Goal: Task Accomplishment & Management: Complete application form

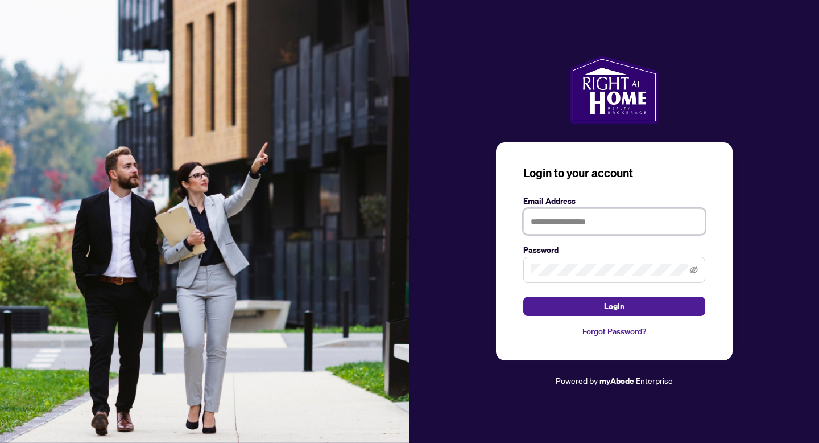
click at [614, 224] on input "text" at bounding box center [614, 221] width 182 height 26
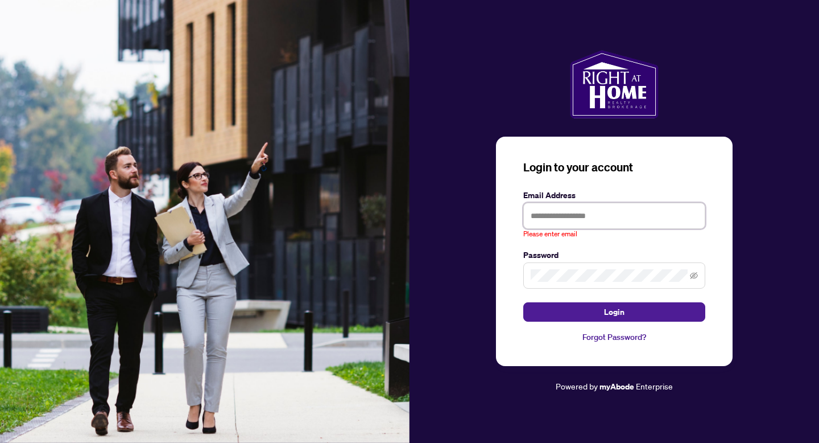
type input "**********"
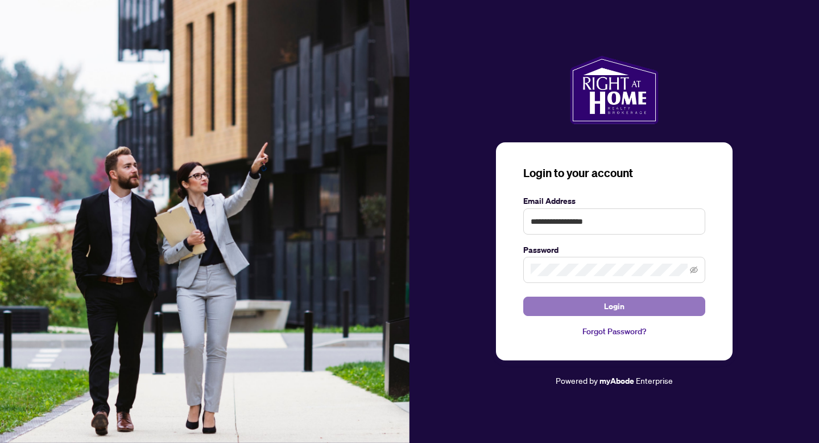
click at [576, 304] on button "Login" at bounding box center [614, 305] width 182 height 19
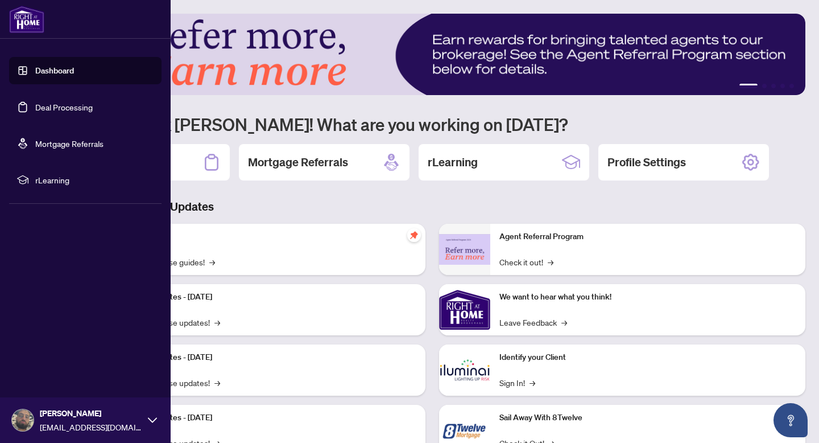
click at [35, 74] on link "Dashboard" at bounding box center [54, 70] width 39 height 10
click at [71, 102] on link "Deal Processing" at bounding box center [63, 107] width 57 height 10
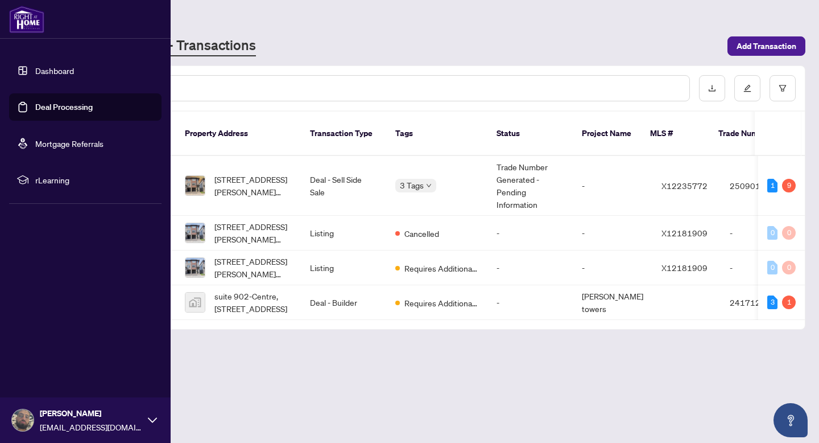
click at [57, 65] on link "Dashboard" at bounding box center [54, 70] width 39 height 10
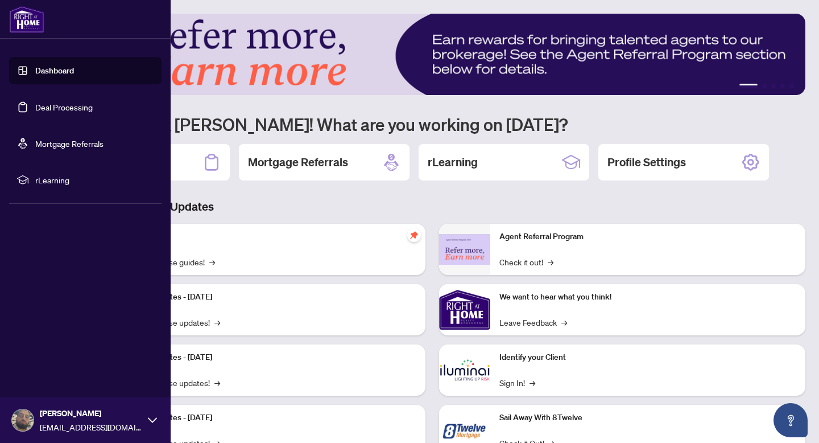
click at [68, 112] on link "Deal Processing" at bounding box center [63, 107] width 57 height 10
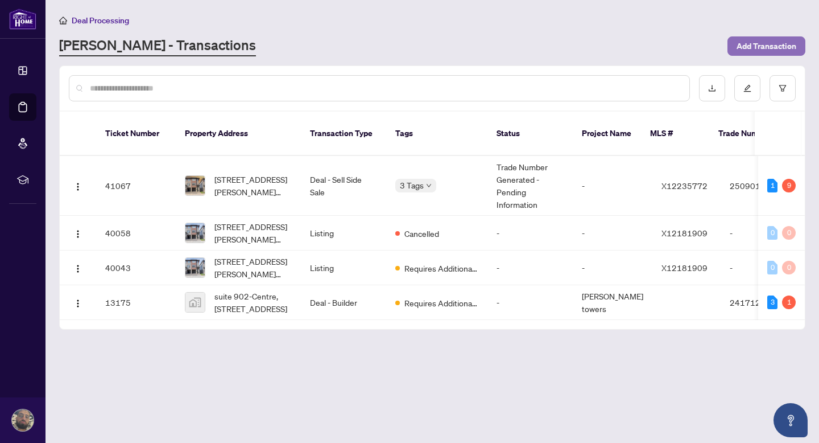
click at [758, 37] on span "Add Transaction" at bounding box center [767, 46] width 60 height 18
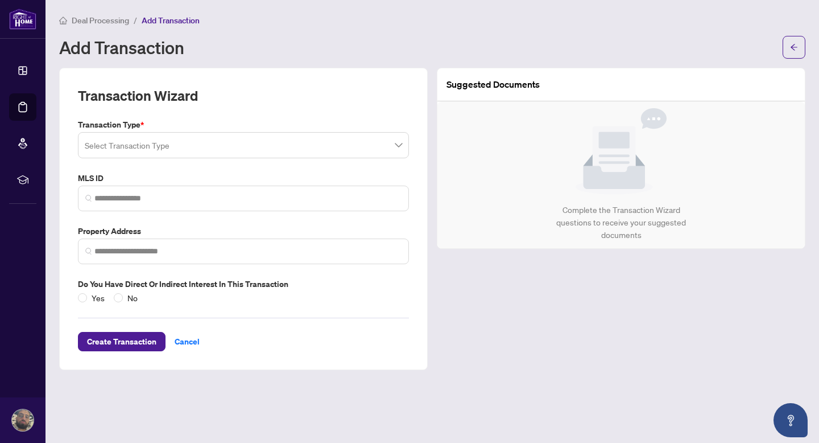
click at [369, 55] on div "Add Transaction" at bounding box center [417, 47] width 717 height 18
